Goal: Task Accomplishment & Management: Manage account settings

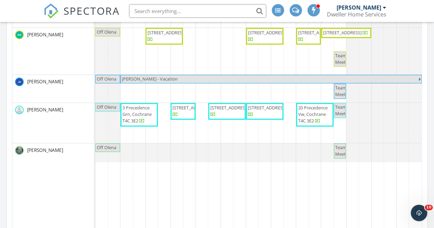
scroll to position [193, 0]
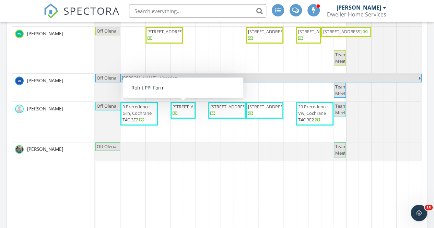
click at [186, 111] on span "[STREET_ADDRESS]" at bounding box center [183, 110] width 22 height 13
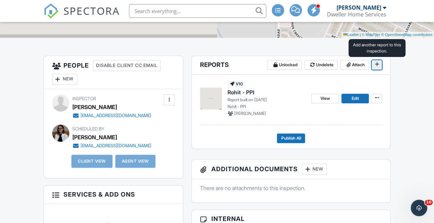
click at [377, 67] on span at bounding box center [377, 64] width 7 height 7
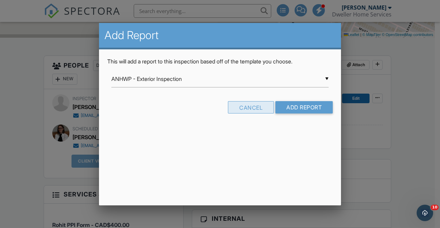
click at [262, 104] on div "Cancel" at bounding box center [251, 107] width 46 height 12
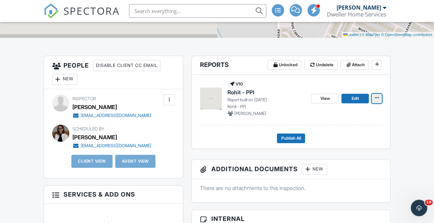
click at [378, 95] on icon at bounding box center [377, 97] width 4 height 5
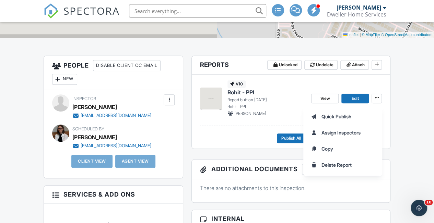
click at [392, 115] on div "Quick Publish Assign Inspectors Copy Delete Report" at bounding box center [369, 141] width 131 height 70
click at [400, 139] on div "Quick Publish Assign Inspectors Copy Delete Report" at bounding box center [369, 141] width 131 height 70
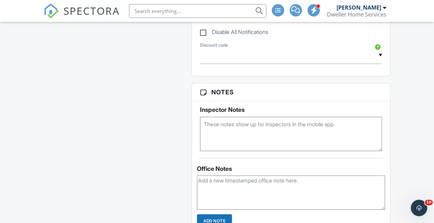
scroll to position [505, 0]
click at [276, 125] on textarea at bounding box center [291, 133] width 182 height 34
type textarea "l"
type textarea "N"
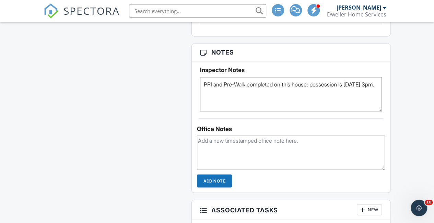
scroll to position [542, 0]
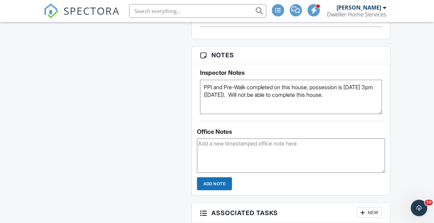
type textarea "PPI and Pre-Walk completed on this house; possession is September 29th at 3pm (…"
click at [217, 178] on input "Add Note" at bounding box center [214, 183] width 35 height 13
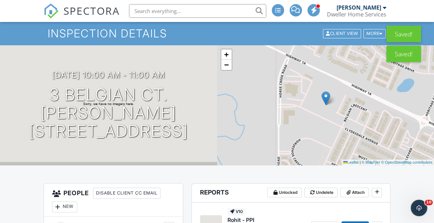
scroll to position [0, 0]
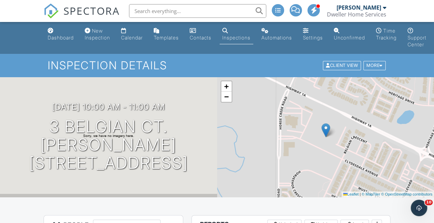
click at [93, 11] on span "SPECTORA" at bounding box center [92, 10] width 56 height 14
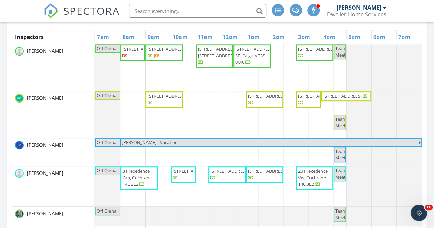
scroll to position [103, 0]
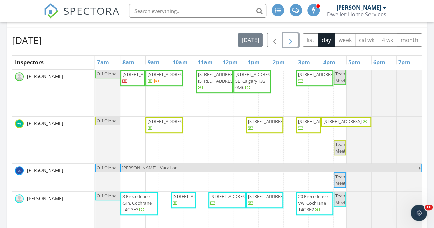
click at [292, 37] on span "button" at bounding box center [291, 40] width 8 height 8
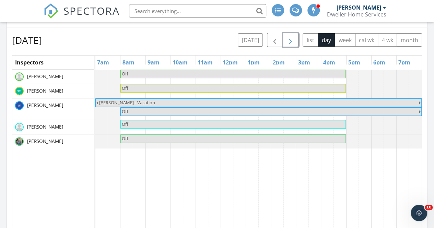
click at [292, 37] on span "button" at bounding box center [291, 40] width 8 height 8
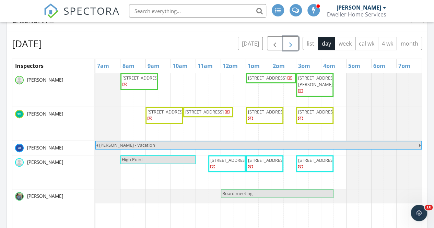
scroll to position [99, 0]
click at [289, 44] on span "button" at bounding box center [291, 44] width 8 height 8
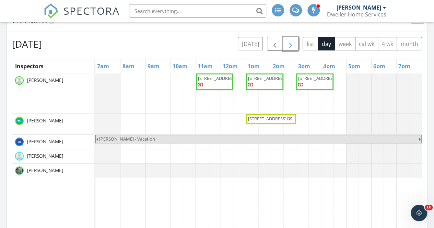
click at [289, 44] on span "button" at bounding box center [291, 44] width 8 height 8
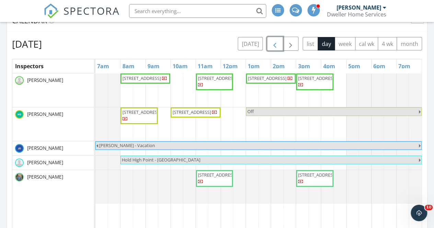
click at [271, 44] on button "button" at bounding box center [275, 44] width 16 height 14
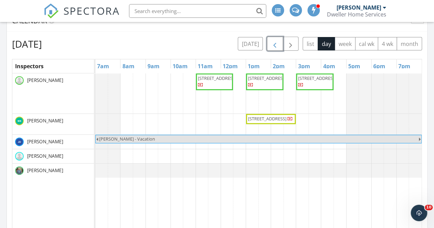
click at [271, 44] on button "button" at bounding box center [275, 44] width 16 height 14
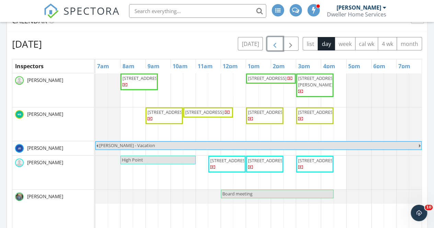
click at [271, 44] on button "button" at bounding box center [275, 44] width 16 height 14
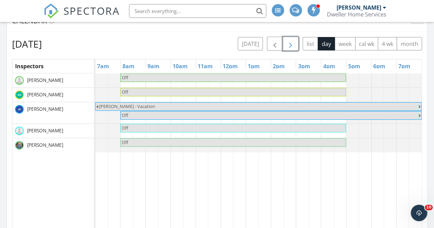
click at [294, 47] on span "button" at bounding box center [291, 44] width 8 height 8
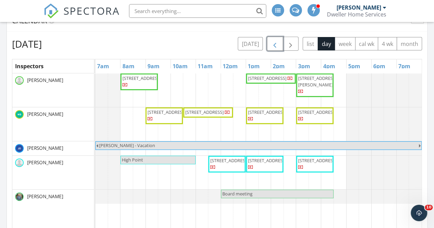
click at [276, 46] on span "button" at bounding box center [275, 44] width 8 height 8
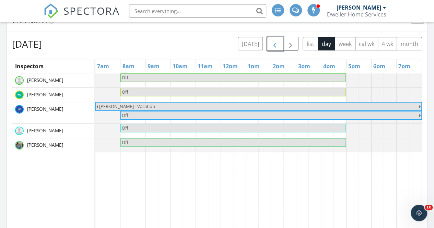
click at [276, 46] on span "button" at bounding box center [275, 44] width 8 height 8
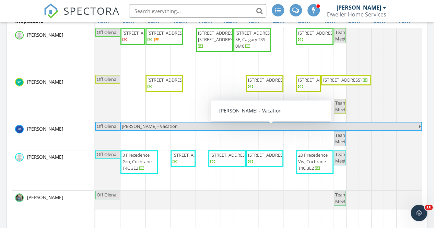
scroll to position [145, 0]
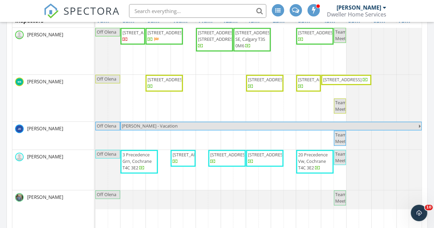
click at [91, 13] on span "SPECTORA" at bounding box center [92, 10] width 56 height 14
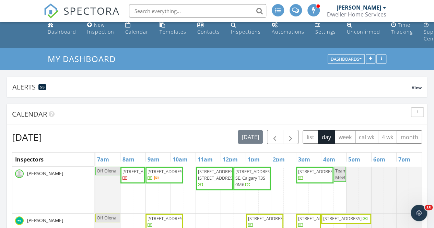
scroll to position [3, 0]
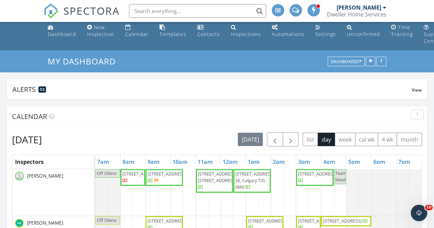
click at [86, 9] on span "SPECTORA" at bounding box center [92, 10] width 56 height 14
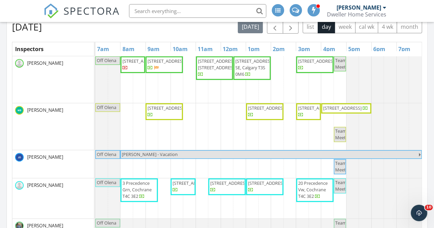
scroll to position [116, 0]
click at [292, 31] on span "button" at bounding box center [291, 27] width 8 height 8
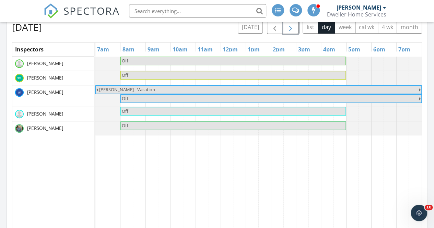
click at [292, 31] on span "button" at bounding box center [291, 27] width 8 height 8
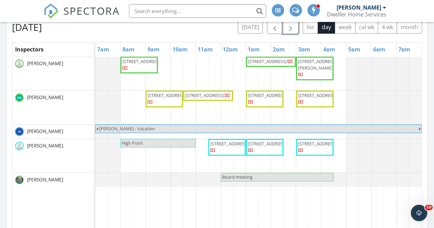
click at [292, 31] on span "button" at bounding box center [291, 27] width 8 height 8
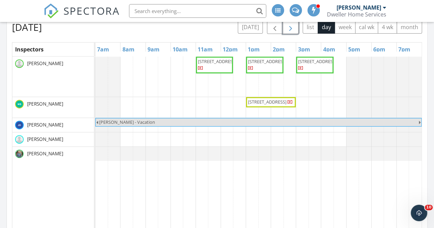
click at [292, 31] on span "button" at bounding box center [291, 27] width 8 height 8
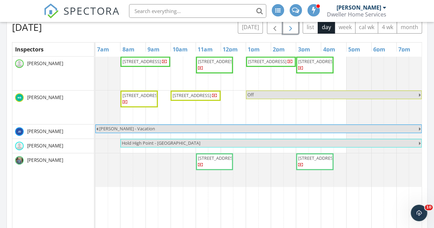
click at [292, 31] on span "button" at bounding box center [291, 27] width 8 height 8
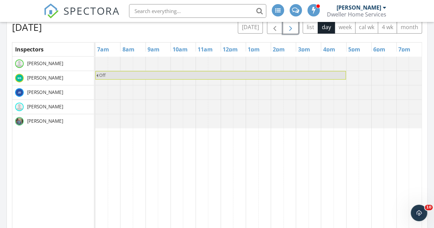
click at [292, 31] on span "button" at bounding box center [291, 27] width 8 height 8
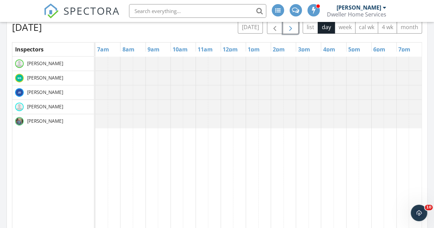
click at [292, 31] on span "button" at bounding box center [291, 27] width 8 height 8
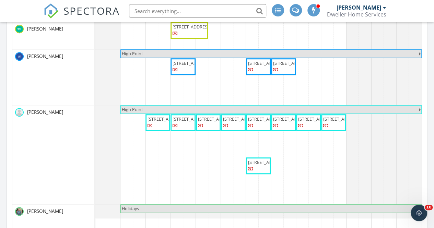
scroll to position [206, 0]
